Goal: Task Accomplishment & Management: Manage account settings

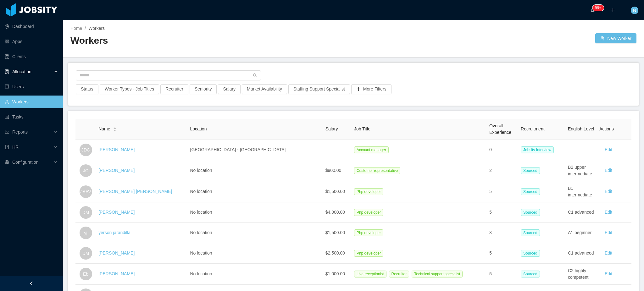
click at [26, 77] on div "Allocation" at bounding box center [31, 71] width 63 height 13
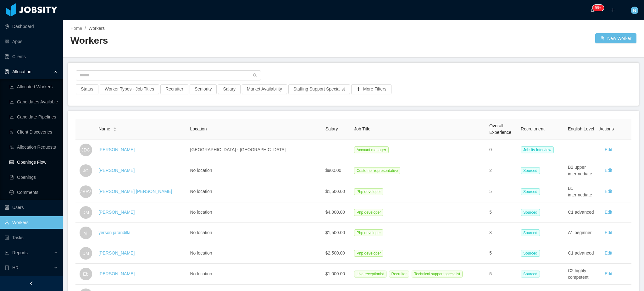
click at [36, 164] on link "Openings Flow" at bounding box center [33, 162] width 48 height 13
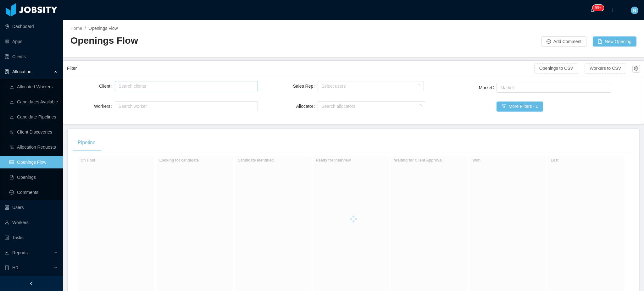
click at [151, 85] on div "Search clients" at bounding box center [184, 86] width 133 height 6
type input "*********"
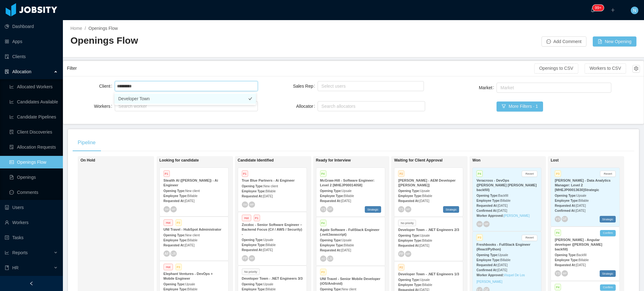
click at [151, 99] on li "Developer Town" at bounding box center [184, 99] width 141 height 10
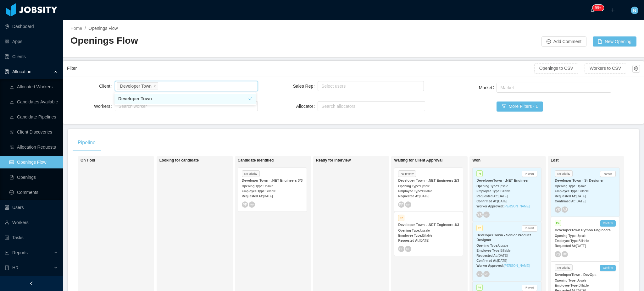
click at [270, 107] on div "Client Search clients Developer Town Workers Search worker Sales Rep Select use…" at bounding box center [353, 100] width 573 height 40
click at [429, 239] on span "Aug 14th, 2025" at bounding box center [424, 240] width 10 height 3
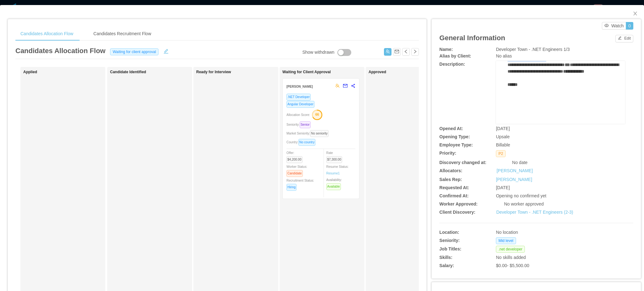
scroll to position [159, 0]
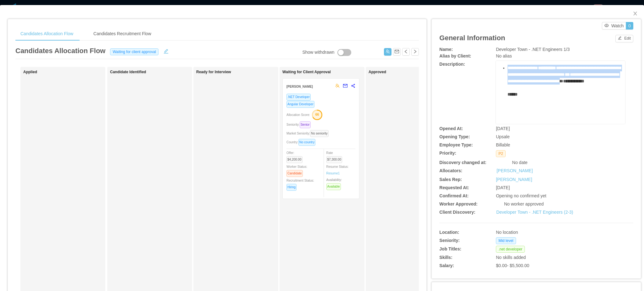
drag, startPoint x: 496, startPoint y: 95, endPoint x: 568, endPoint y: 94, distance: 72.0
click at [568, 94] on div "**********" at bounding box center [560, 22] width 119 height 222
copy div "**********"
click at [632, 12] on icon "icon: close" at bounding box center [634, 13] width 5 height 5
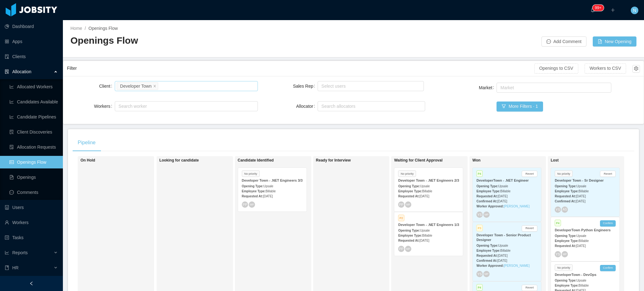
click at [166, 86] on div "Search clients Developer Town" at bounding box center [185, 85] width 137 height 9
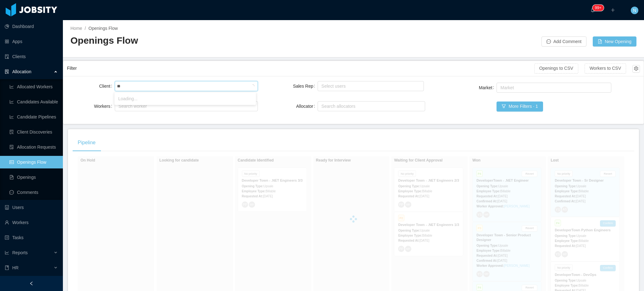
type input "*"
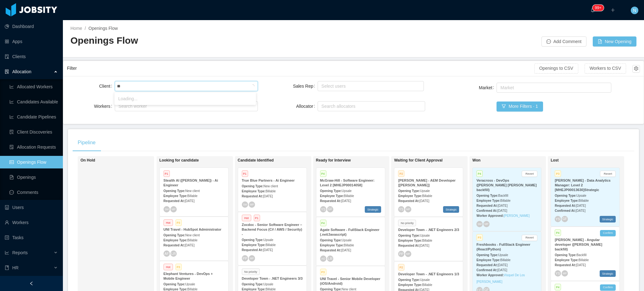
type input "***"
click at [162, 103] on li "Zocdoc" at bounding box center [184, 99] width 141 height 10
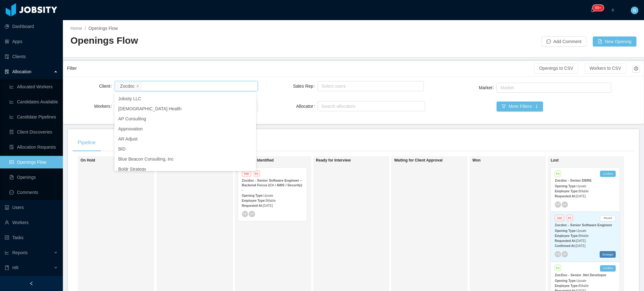
click at [233, 69] on div "Filter" at bounding box center [300, 69] width 467 height 12
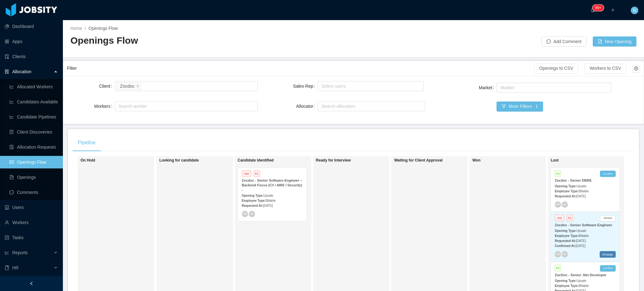
click at [280, 181] on strong "Zocdoc - Senior Software Engineer – Backend Focus (C# / AWS / Security) -" at bounding box center [272, 184] width 60 height 13
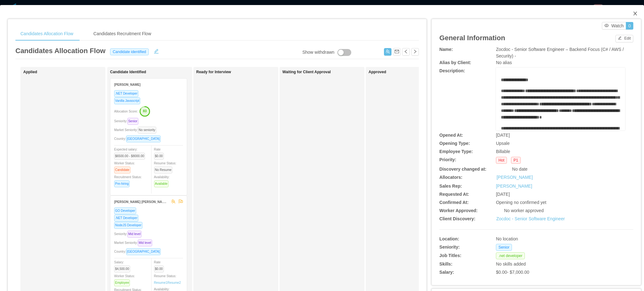
click at [632, 13] on icon "icon: close" at bounding box center [634, 13] width 5 height 5
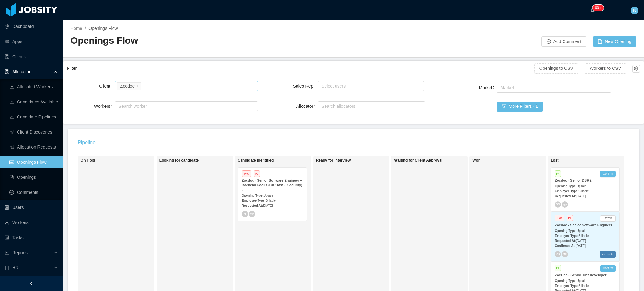
click at [225, 85] on div "Search clients Zocdoc" at bounding box center [185, 85] width 137 height 9
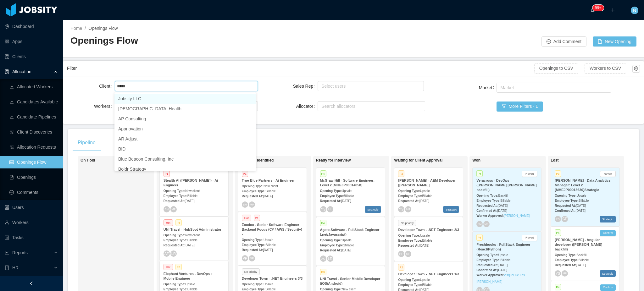
type input "****"
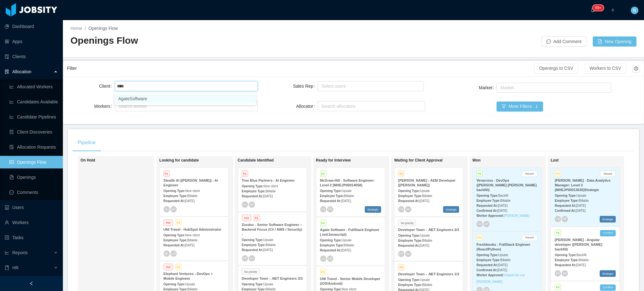
click at [209, 103] on li "AgateSoftware" at bounding box center [184, 99] width 141 height 10
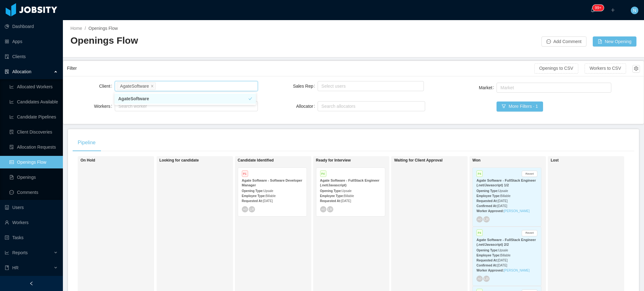
click at [277, 115] on div "Client Search clients AgateSoftware Workers Search worker Sales Rep Select user…" at bounding box center [353, 100] width 573 height 40
click at [349, 197] on span "Billable" at bounding box center [349, 195] width 10 height 3
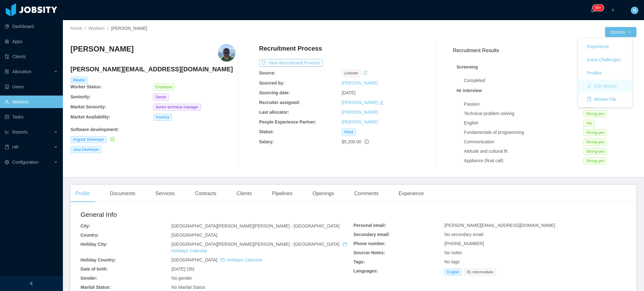
click at [604, 88] on button "Edit Worker" at bounding box center [602, 86] width 40 height 10
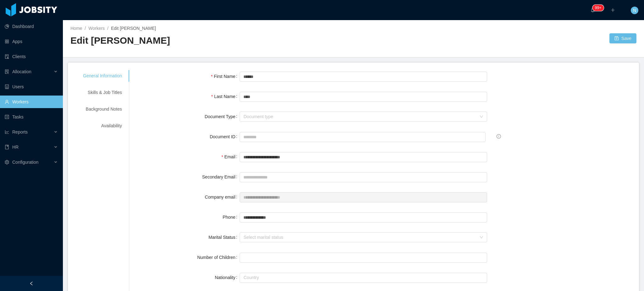
scroll to position [251, 0]
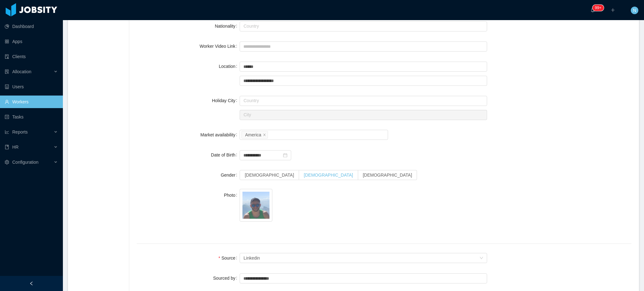
click at [304, 175] on span "[DEMOGRAPHIC_DATA]" at bounding box center [328, 175] width 49 height 5
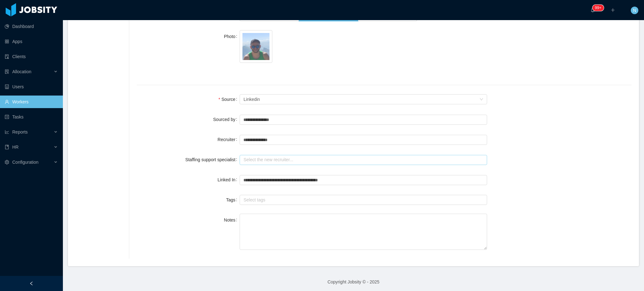
scroll to position [411, 0]
click at [267, 158] on input "text" at bounding box center [362, 159] width 247 height 10
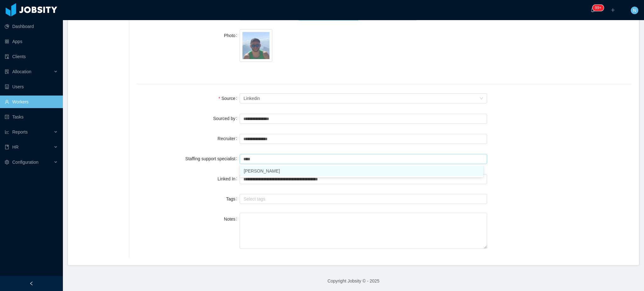
click at [269, 174] on li "[PERSON_NAME]" at bounding box center [361, 171] width 243 height 10
type input "**********"
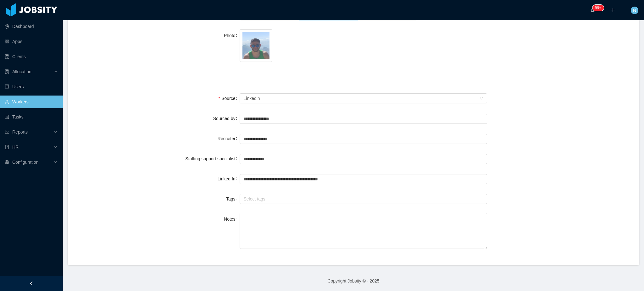
click at [168, 178] on div "Linked In" at bounding box center [188, 179] width 103 height 13
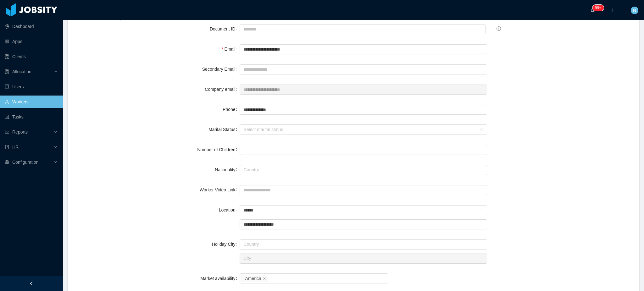
scroll to position [0, 0]
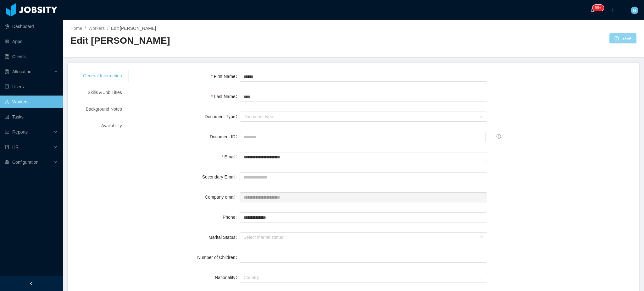
click at [610, 39] on button "Save" at bounding box center [622, 38] width 27 height 10
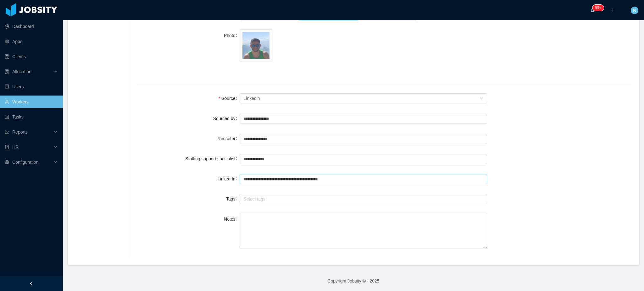
scroll to position [202, 0]
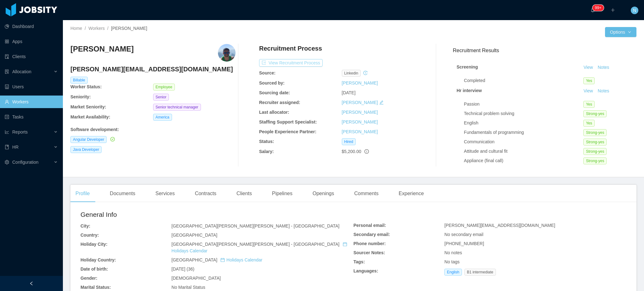
click at [287, 63] on button "View Recruitment Process" at bounding box center [290, 63] width 63 height 8
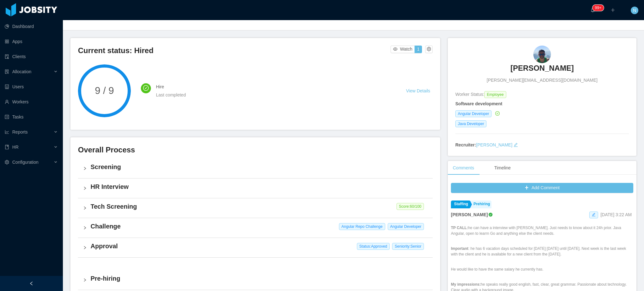
scroll to position [42, 0]
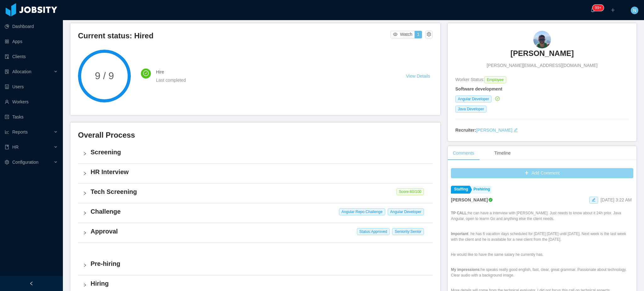
click at [535, 176] on button "Add Comment" at bounding box center [542, 173] width 182 height 10
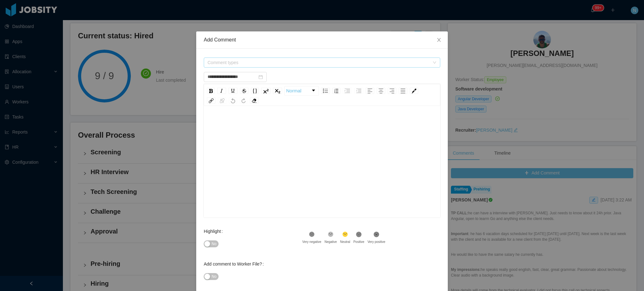
click at [293, 63] on span "Comment types" at bounding box center [318, 62] width 222 height 6
click at [204, 99] on icon "icon: caret-down" at bounding box center [205, 97] width 3 height 3
click at [207, 98] on icon "icon: caret-down" at bounding box center [205, 97] width 3 height 3
click at [206, 86] on icon "icon: caret-down" at bounding box center [205, 86] width 3 height 3
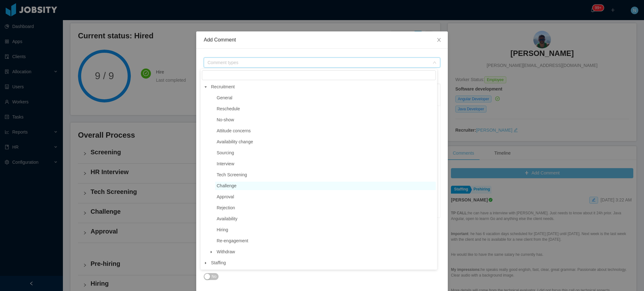
click at [237, 187] on span "Challenge" at bounding box center [325, 186] width 221 height 8
type input "**********"
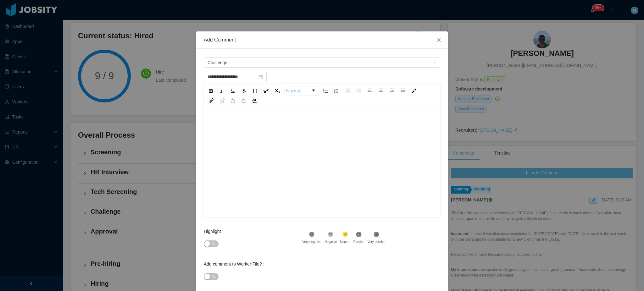
click at [255, 155] on div "rdw-editor" at bounding box center [322, 172] width 227 height 110
paste div "rdw-editor"
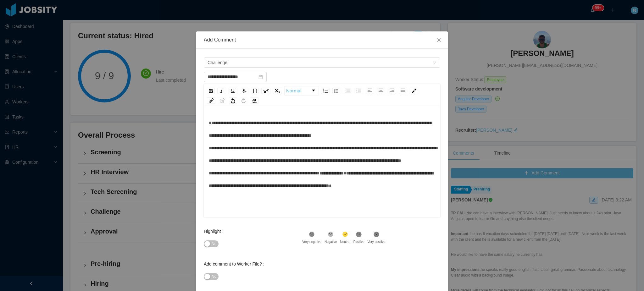
click at [209, 123] on span "**********" at bounding box center [323, 148] width 228 height 55
click at [207, 241] on button "No" at bounding box center [211, 243] width 15 height 7
click at [211, 278] on span "No" at bounding box center [213, 276] width 5 height 6
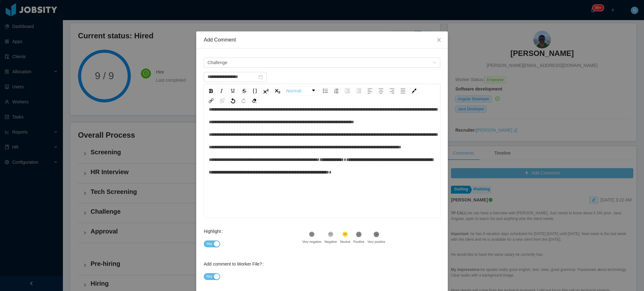
scroll to position [0, 0]
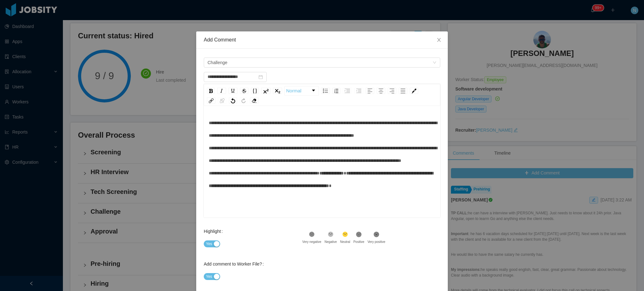
click at [288, 146] on div "**********" at bounding box center [322, 154] width 227 height 75
click at [362, 171] on div "**********" at bounding box center [322, 154] width 227 height 75
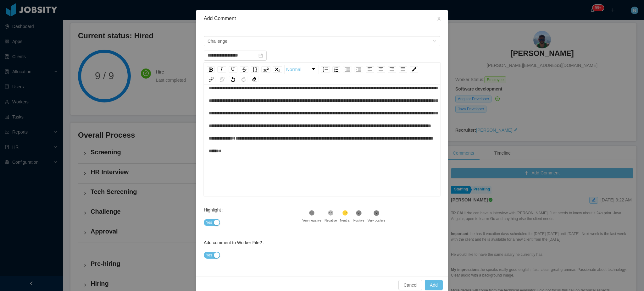
scroll to position [31, 0]
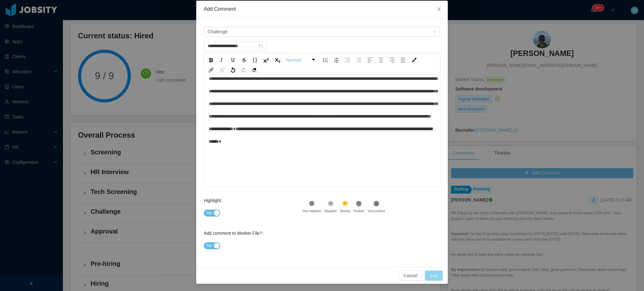
type input "**********"
click at [431, 275] on button "Add" at bounding box center [434, 276] width 18 height 10
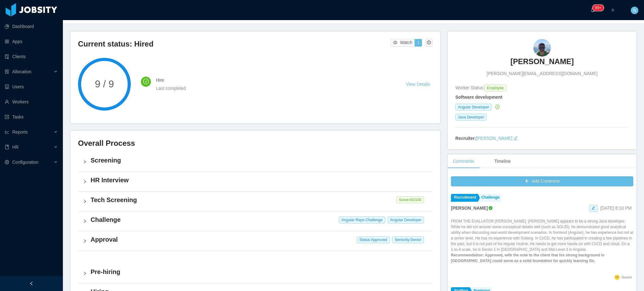
scroll to position [156, 0]
